Goal: Information Seeking & Learning: Learn about a topic

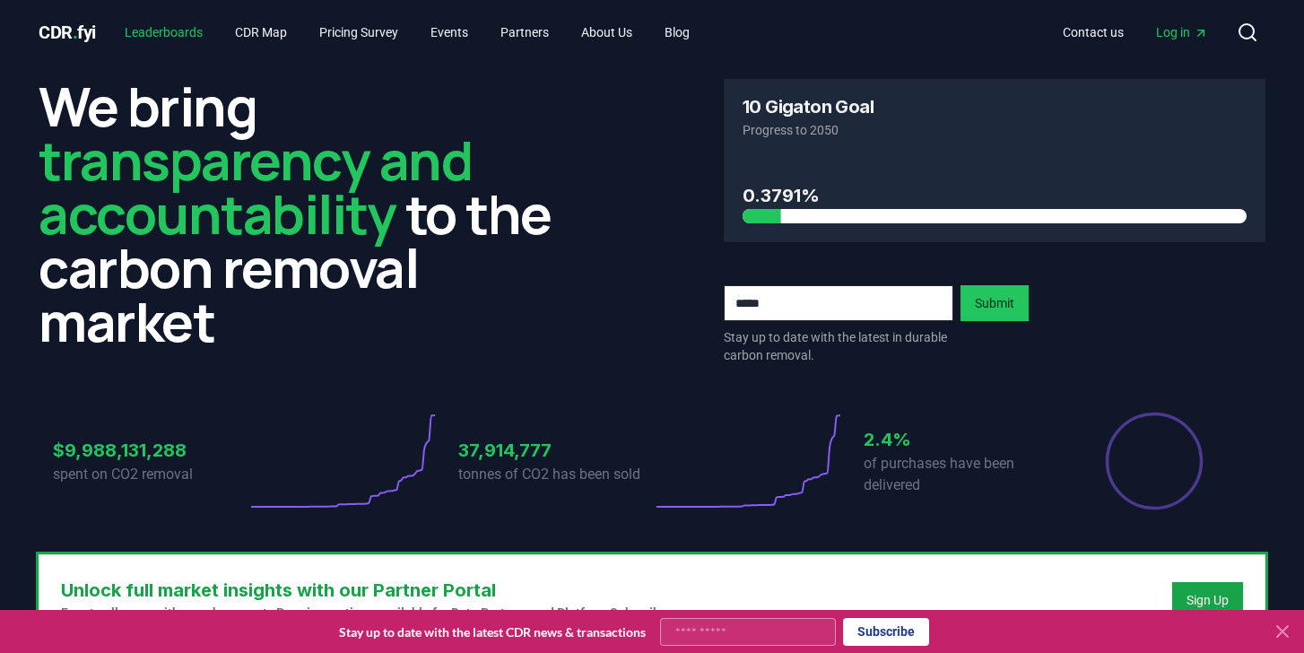
click at [200, 23] on link "Leaderboards" at bounding box center [163, 32] width 107 height 32
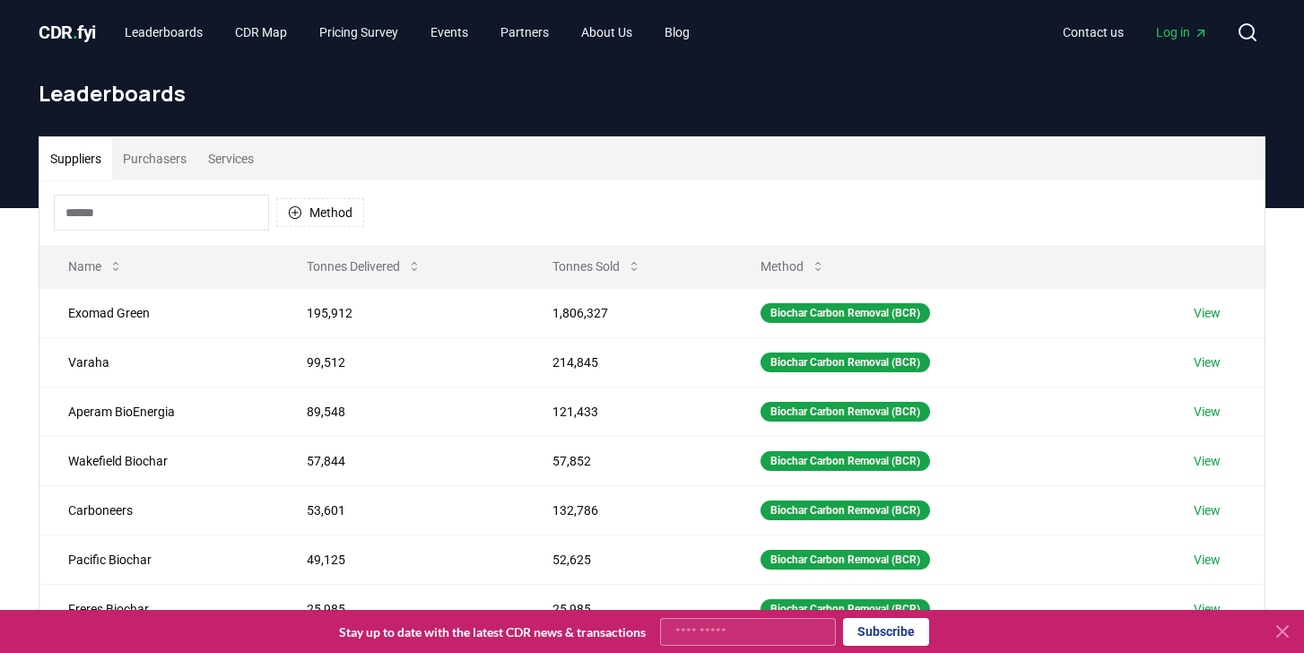
click at [132, 139] on button "Purchasers" at bounding box center [154, 158] width 85 height 43
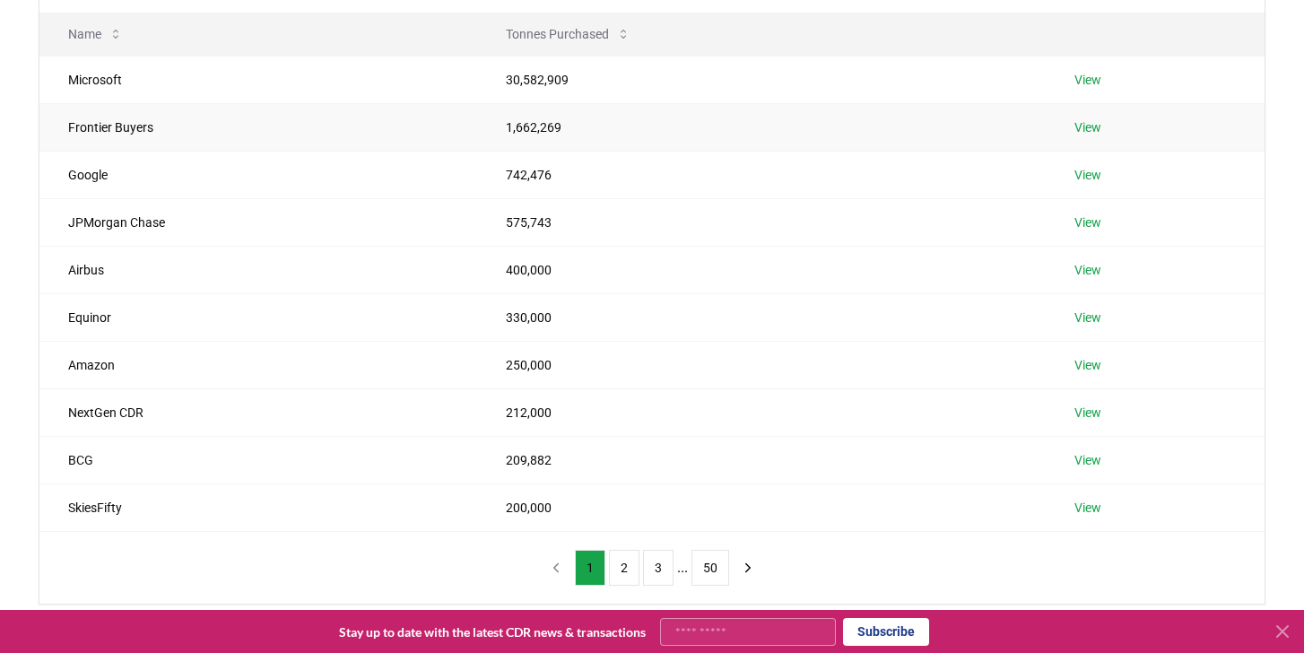
scroll to position [236, 0]
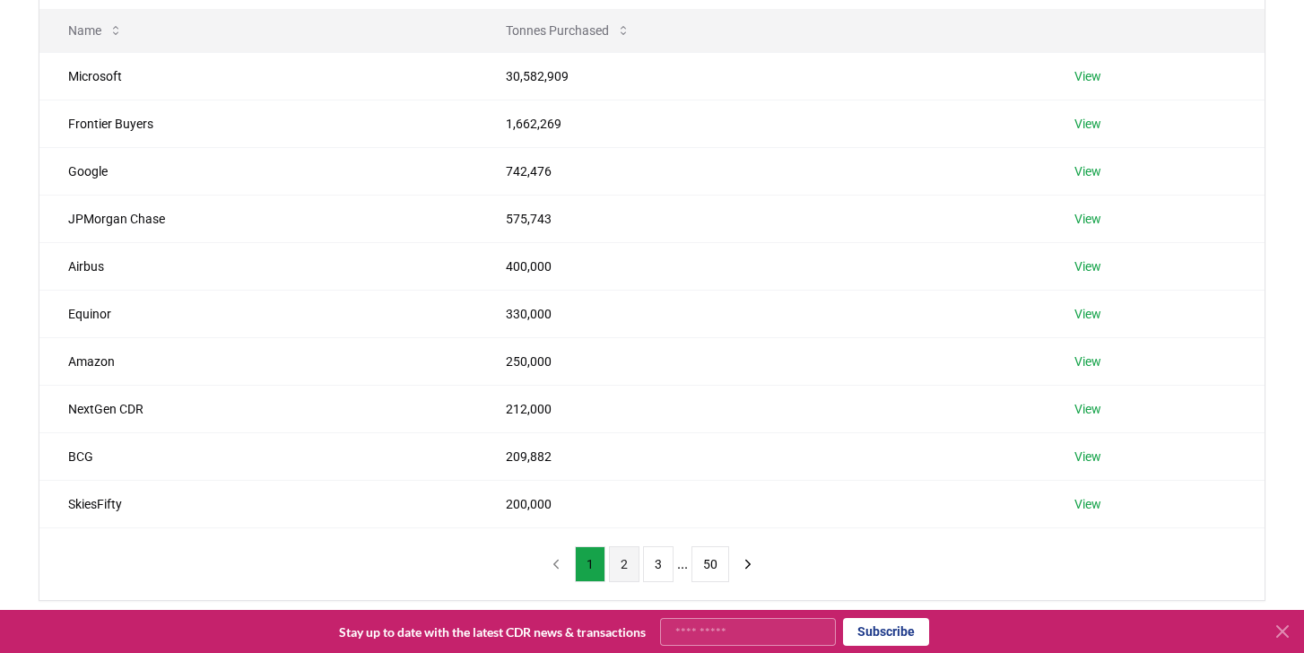
click at [623, 559] on button "2" at bounding box center [624, 564] width 30 height 36
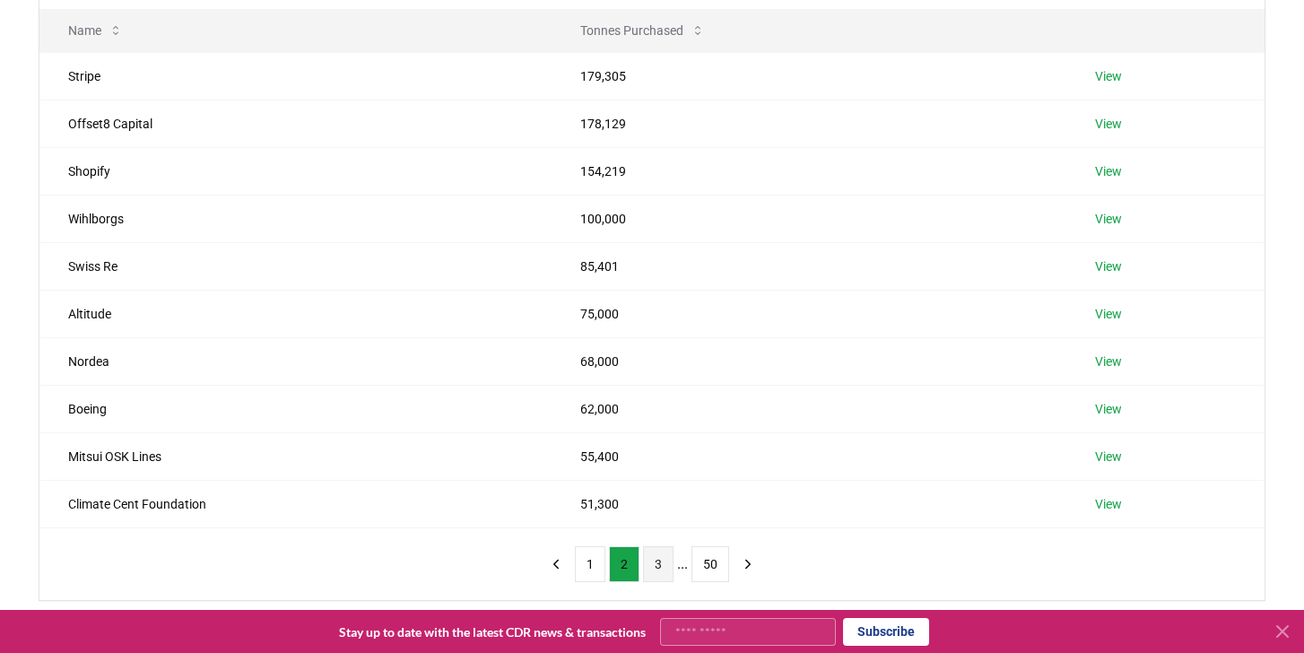
click at [653, 567] on button "3" at bounding box center [658, 564] width 30 height 36
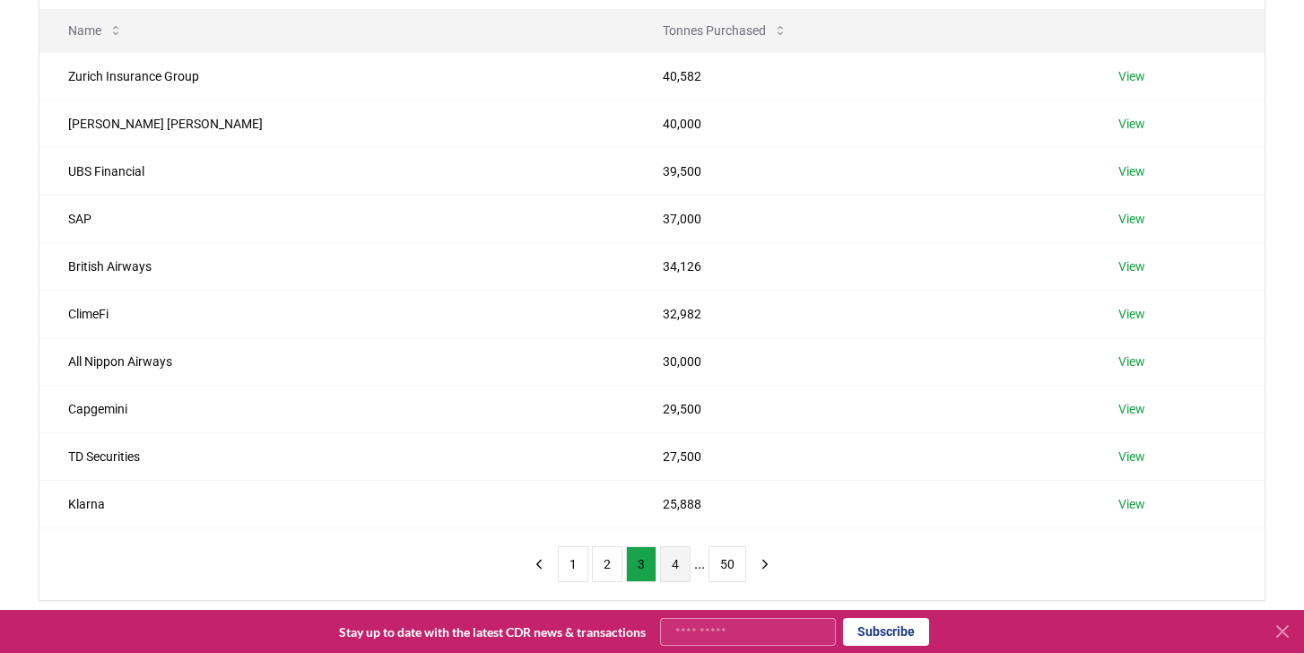
click at [671, 566] on button "4" at bounding box center [675, 564] width 30 height 36
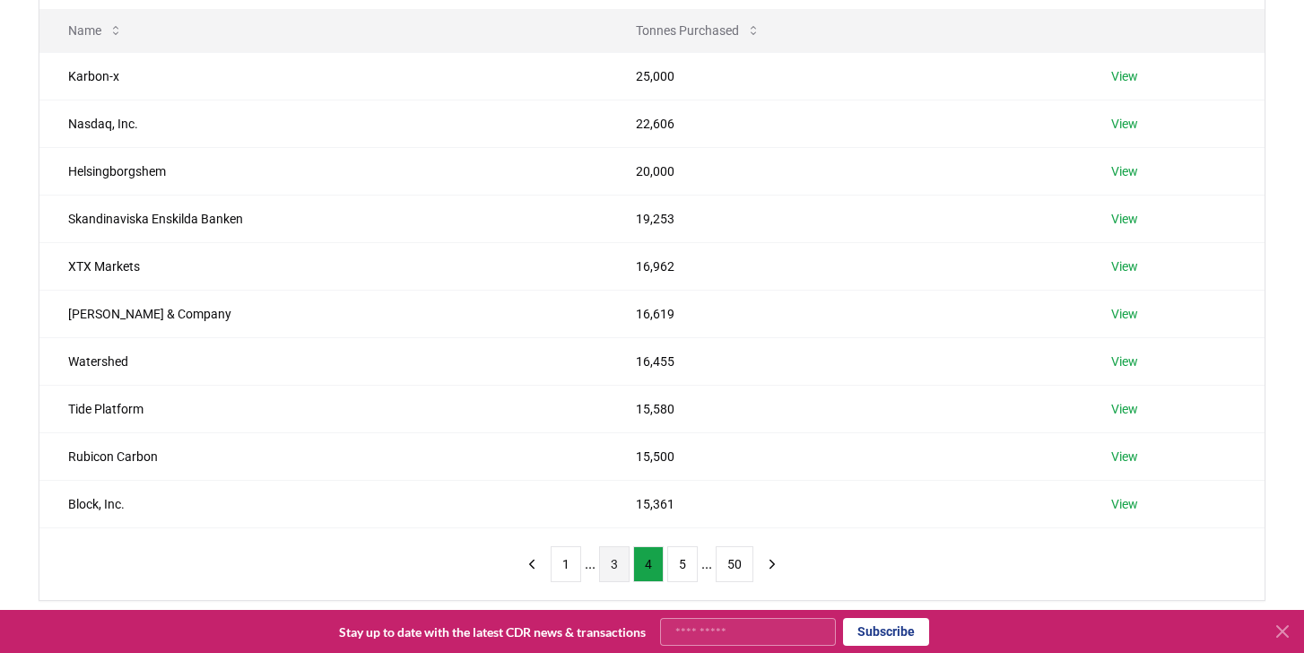
drag, startPoint x: 638, startPoint y: 571, endPoint x: 627, endPoint y: 571, distance: 10.8
click at [638, 571] on button "4" at bounding box center [648, 564] width 30 height 36
click at [622, 571] on button "3" at bounding box center [614, 564] width 30 height 36
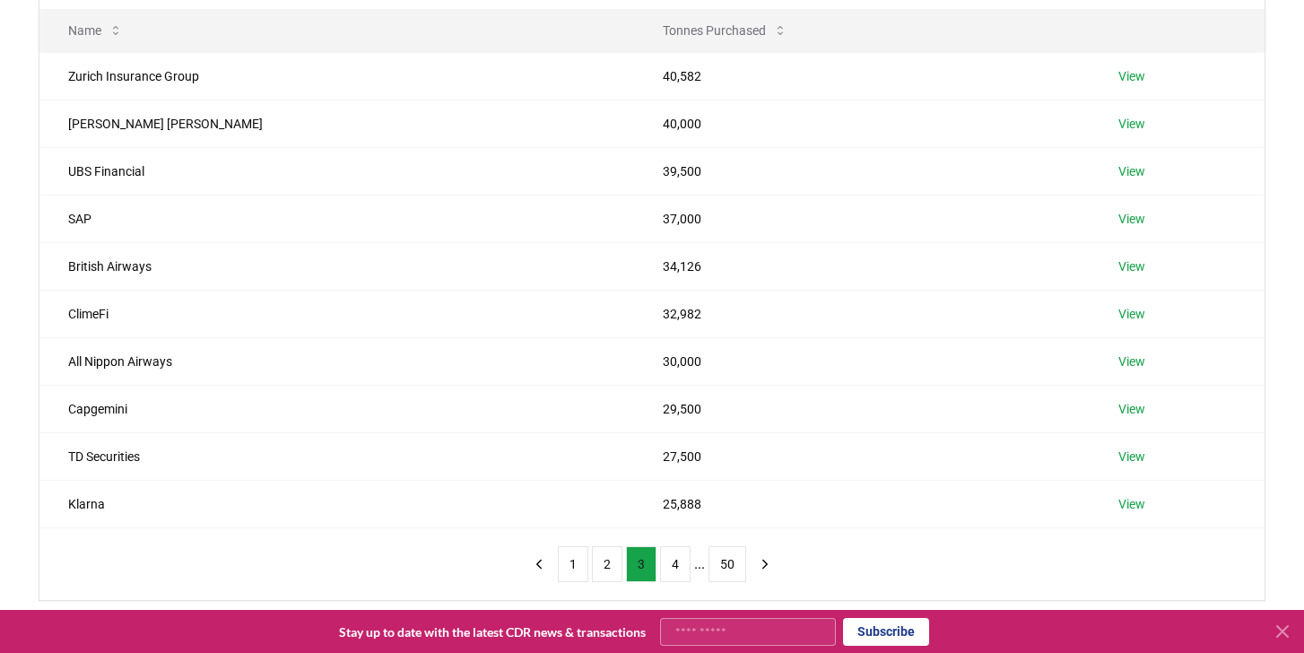
click at [643, 568] on button "3" at bounding box center [641, 564] width 30 height 36
click at [671, 571] on button "4" at bounding box center [675, 564] width 30 height 36
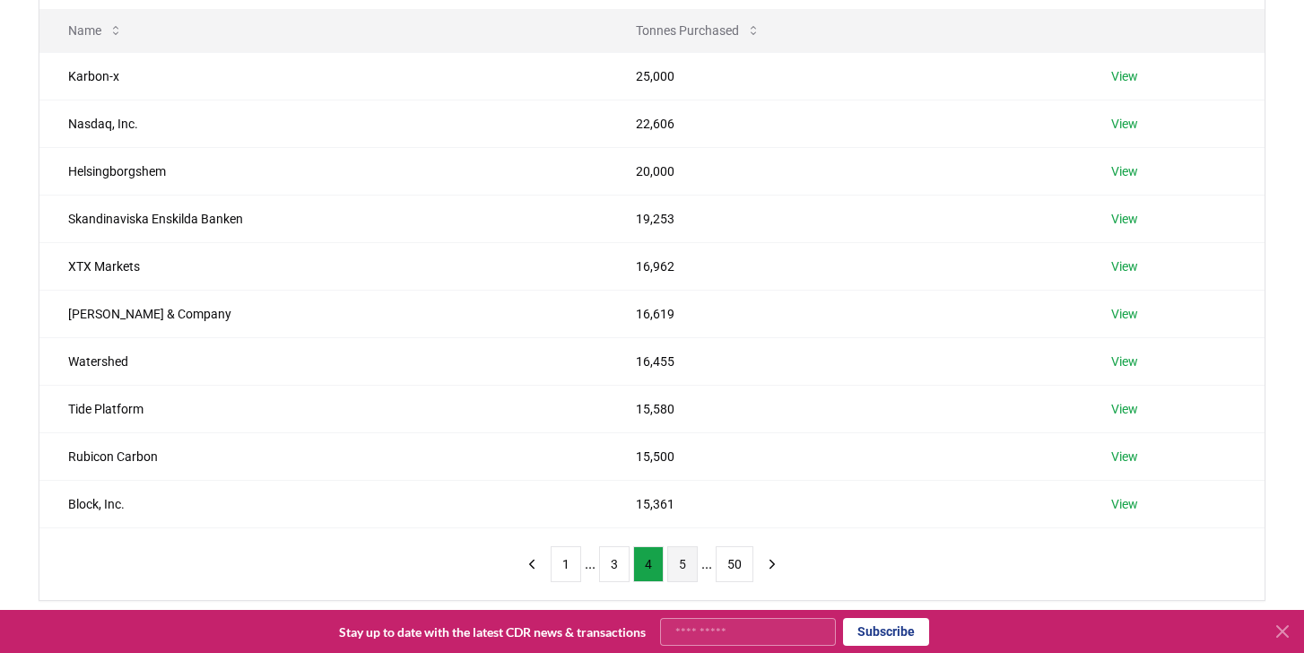
click at [678, 565] on button "5" at bounding box center [682, 564] width 30 height 36
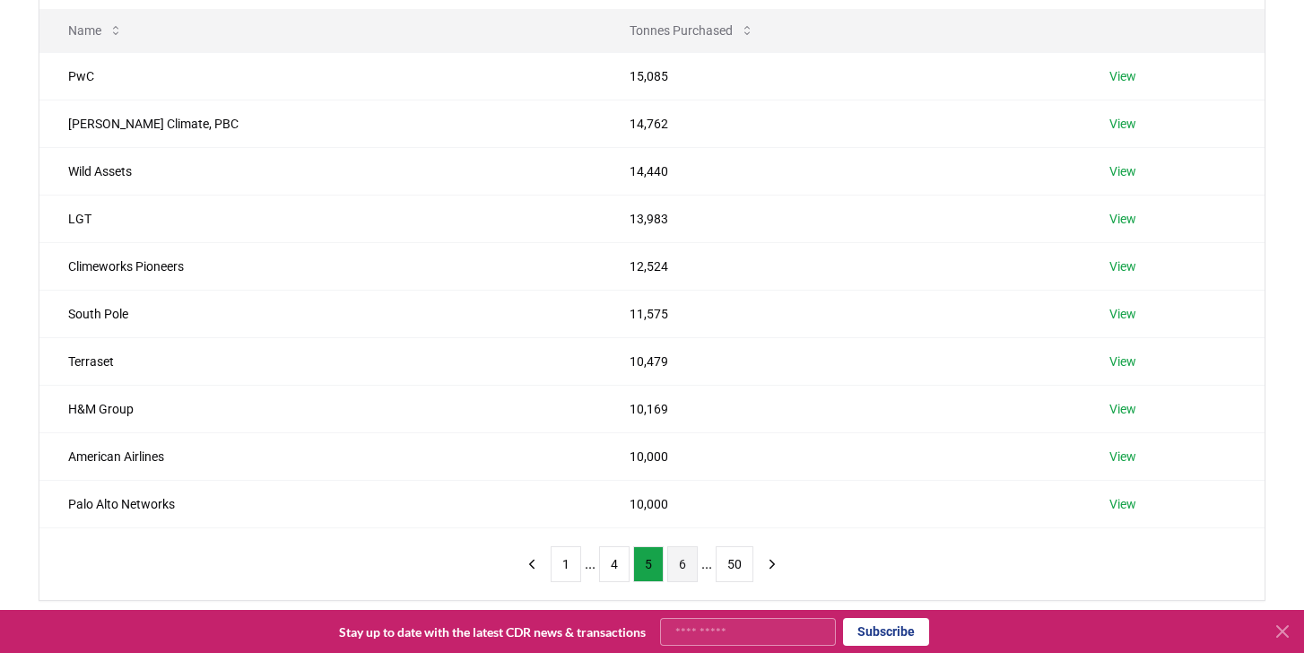
click at [677, 566] on button "6" at bounding box center [682, 564] width 30 height 36
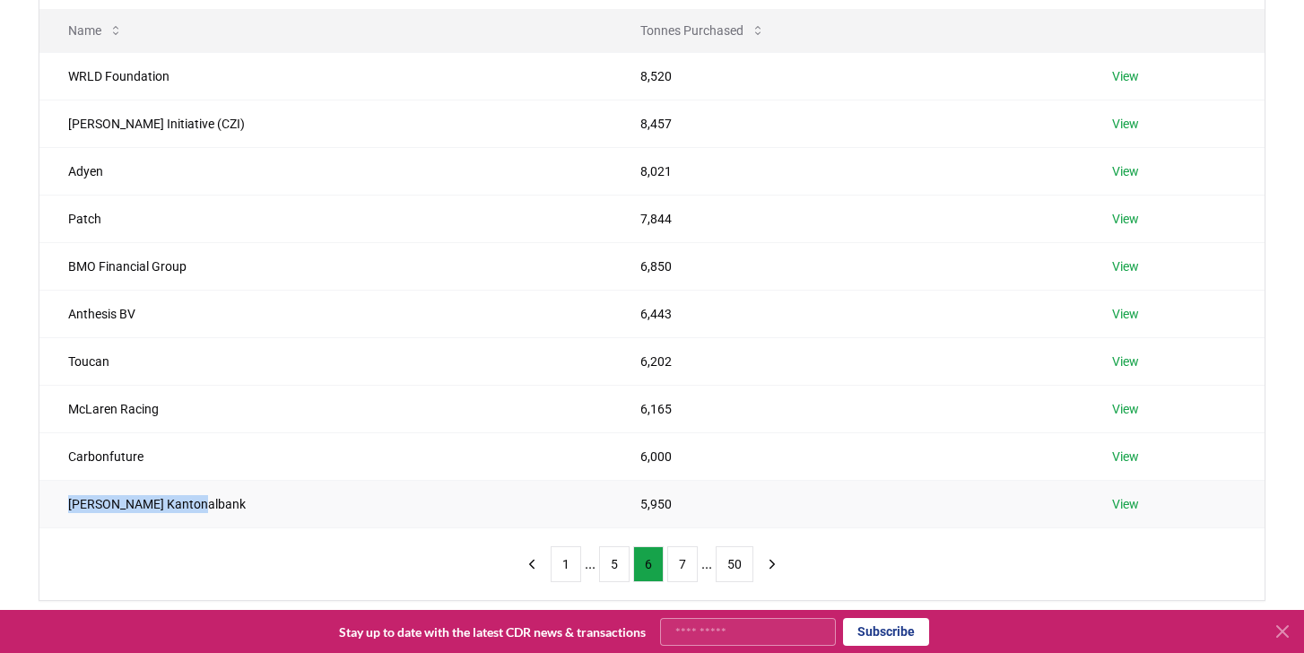
copy td "[PERSON_NAME] Kantonalbank"
drag, startPoint x: 236, startPoint y: 502, endPoint x: 39, endPoint y: 498, distance: 196.5
click at [39, 498] on td "[PERSON_NAME] Kantonalbank" at bounding box center [325, 504] width 572 height 48
click at [679, 565] on button "7" at bounding box center [682, 564] width 30 height 36
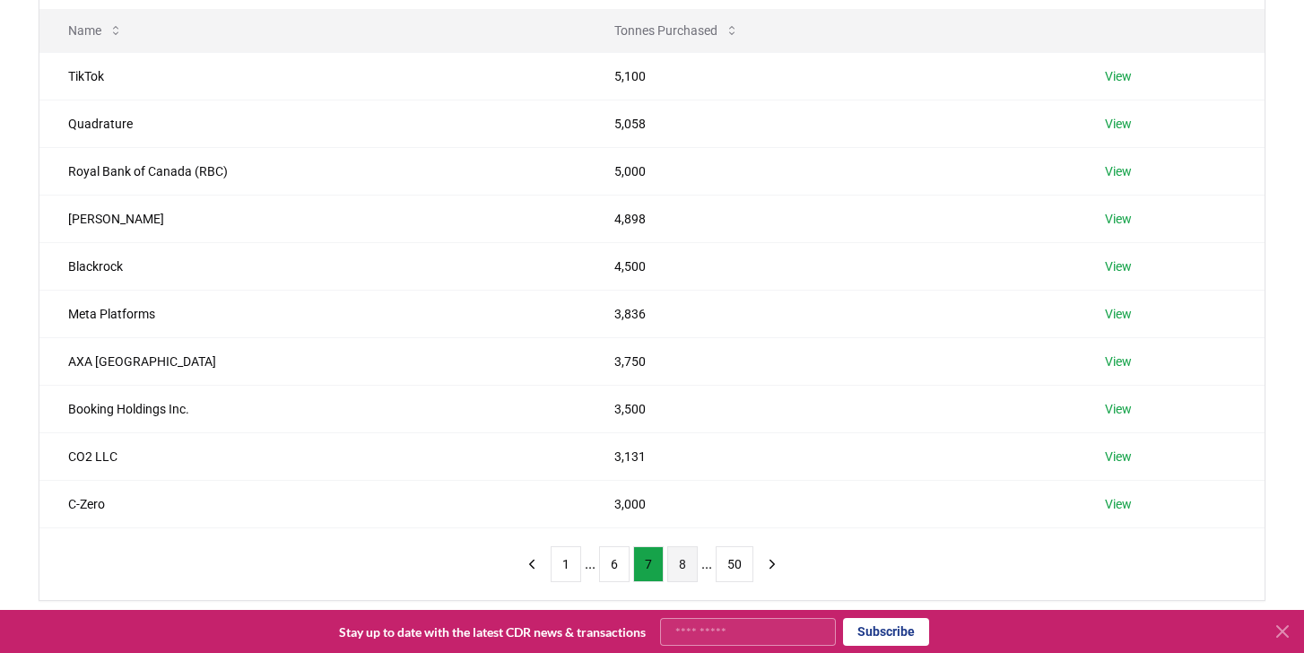
click at [679, 566] on button "8" at bounding box center [682, 564] width 30 height 36
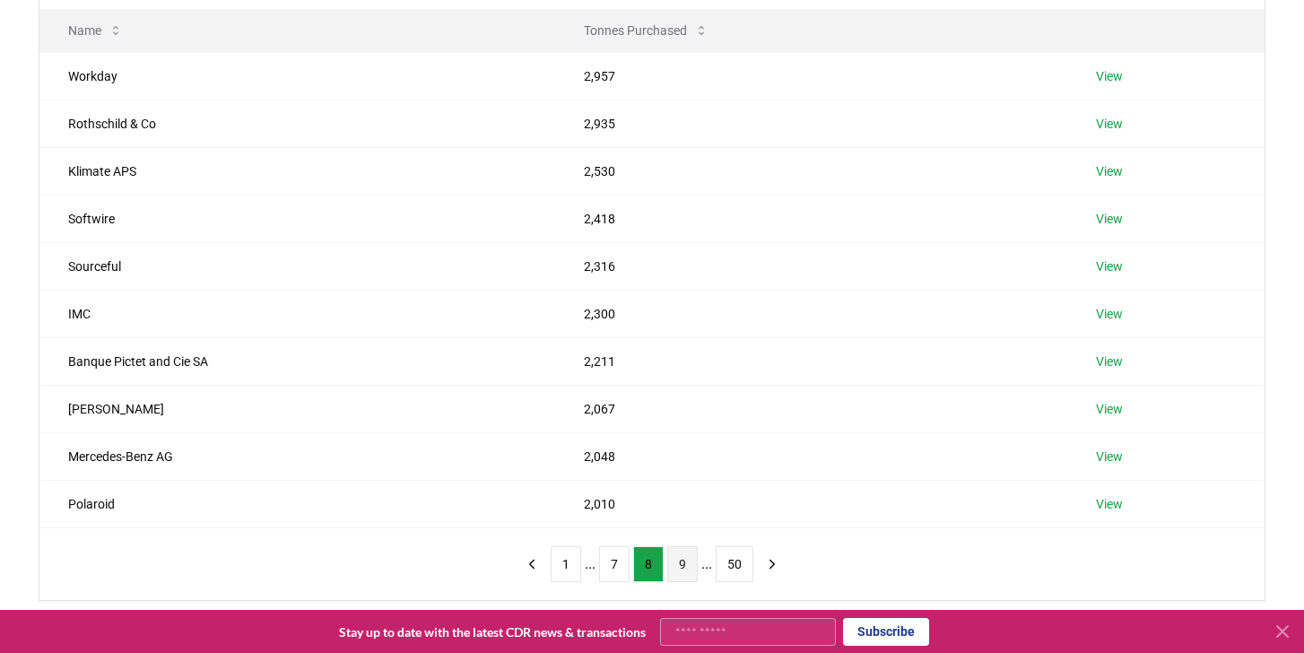
click at [679, 564] on button "9" at bounding box center [682, 564] width 30 height 36
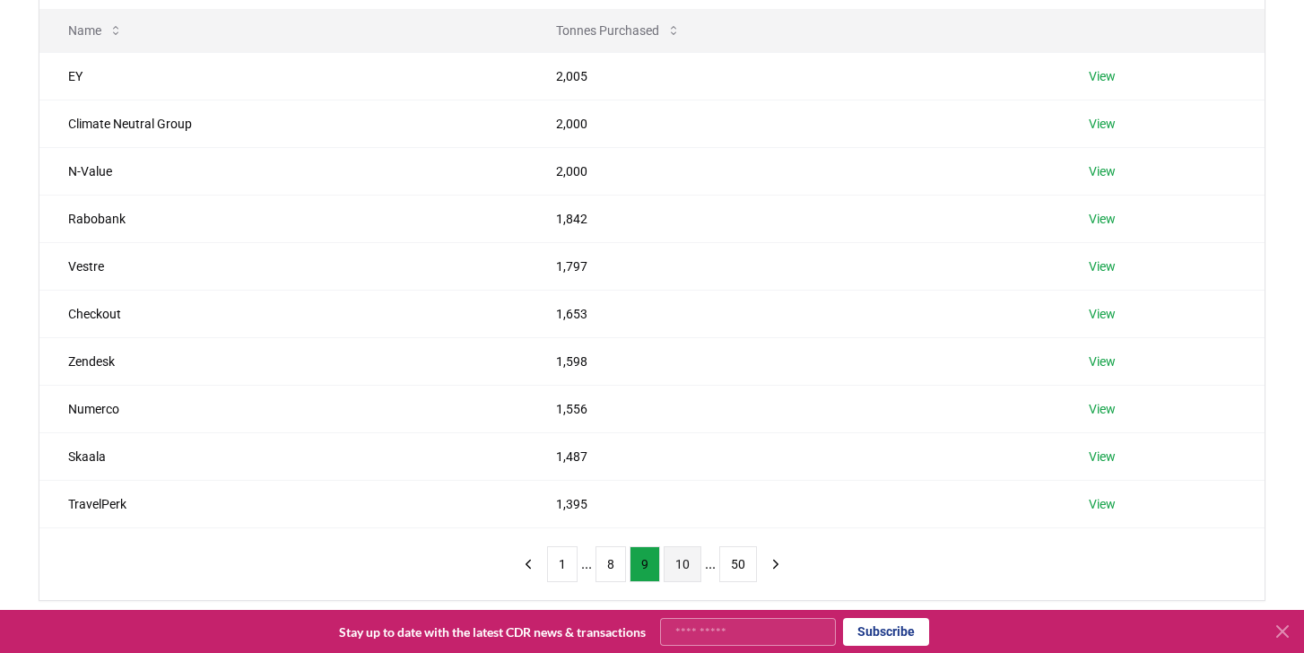
click at [684, 562] on button "10" at bounding box center [683, 564] width 38 height 36
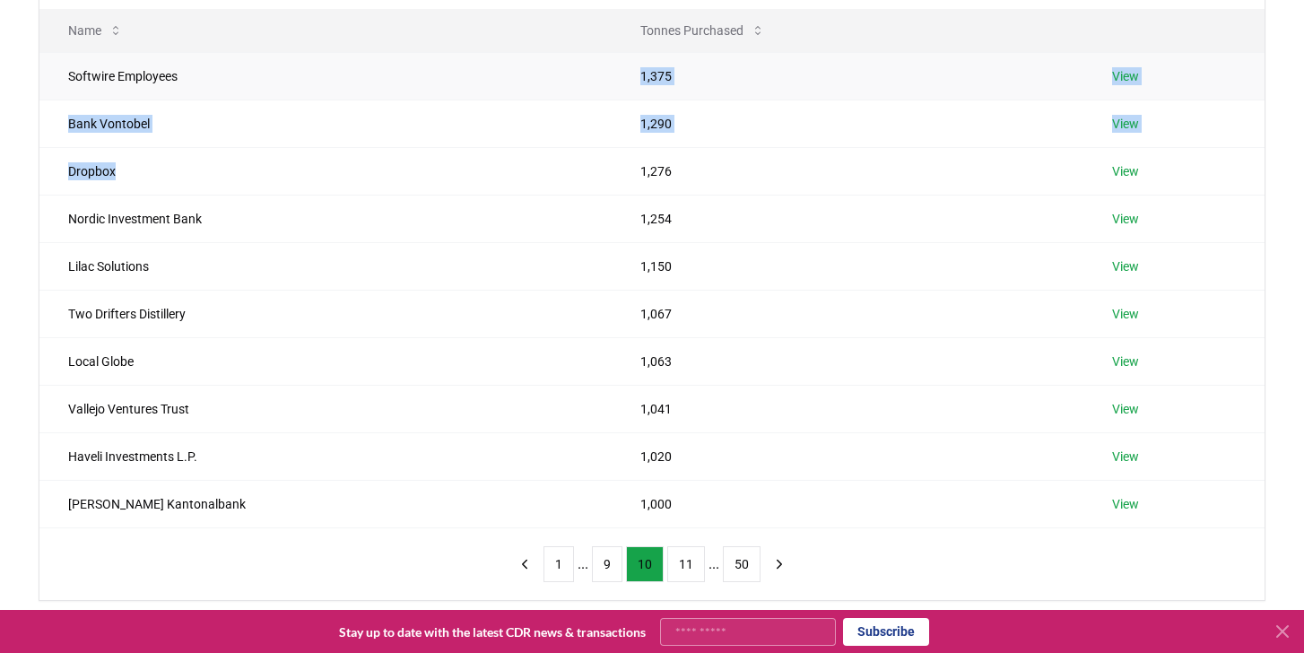
drag, startPoint x: 318, startPoint y: 185, endPoint x: 319, endPoint y: 90, distance: 95.1
click at [319, 90] on tbody "Softwire Employees 1,375 View Bank Vontobel 1,290 View Dropbox 1,276 View Nordi…" at bounding box center [651, 289] width 1225 height 475
